Goal: Information Seeking & Learning: Learn about a topic

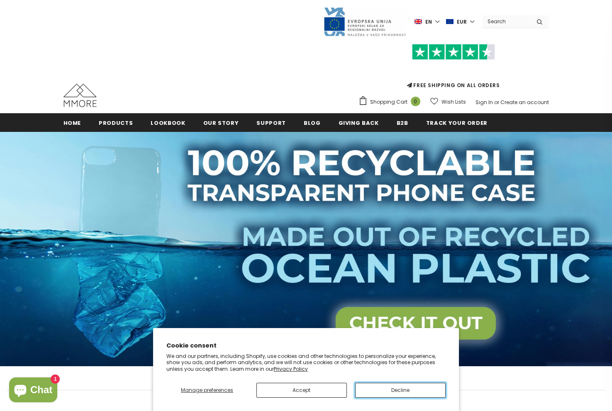
click at [400, 390] on button "Decline" at bounding box center [400, 390] width 90 height 15
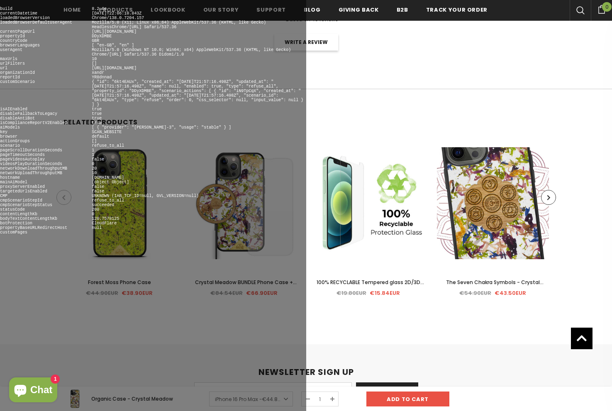
scroll to position [2181, 0]
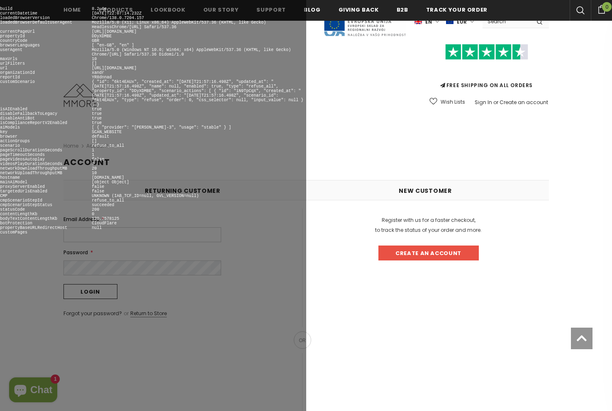
scroll to position [361, 0]
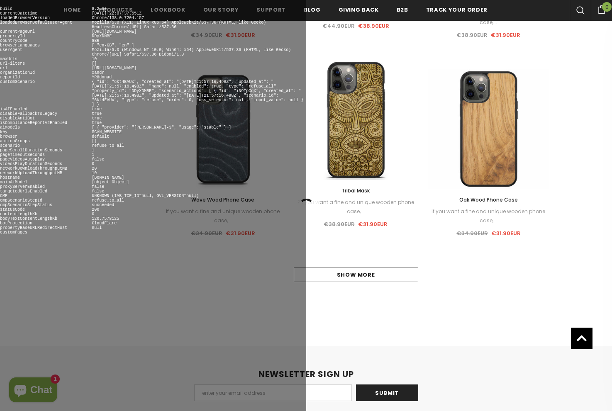
scroll to position [938, 0]
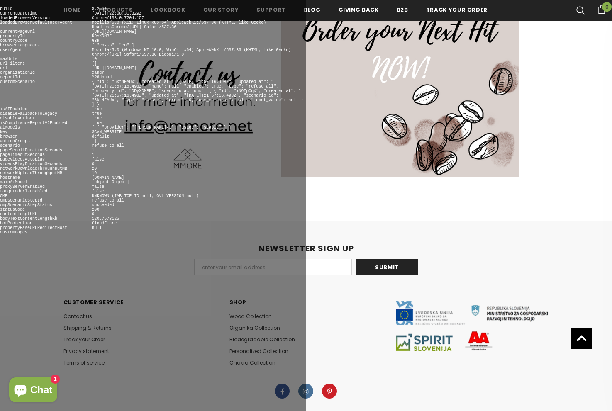
scroll to position [1186, 0]
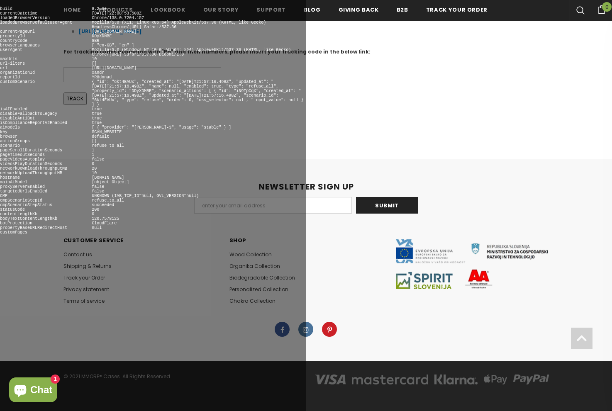
scroll to position [189, 0]
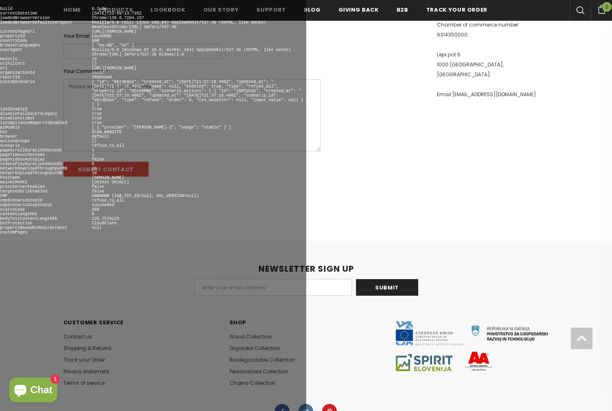
scroll to position [335, 0]
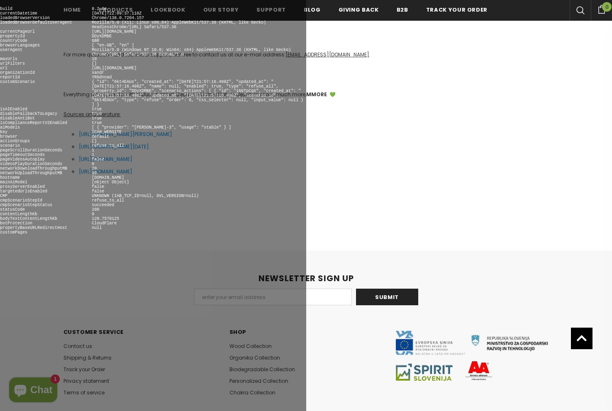
scroll to position [1808, 0]
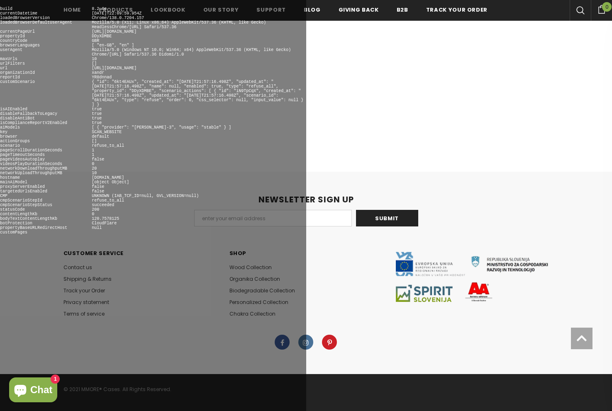
scroll to position [390, 0]
